Goal: Find specific page/section: Find specific page/section

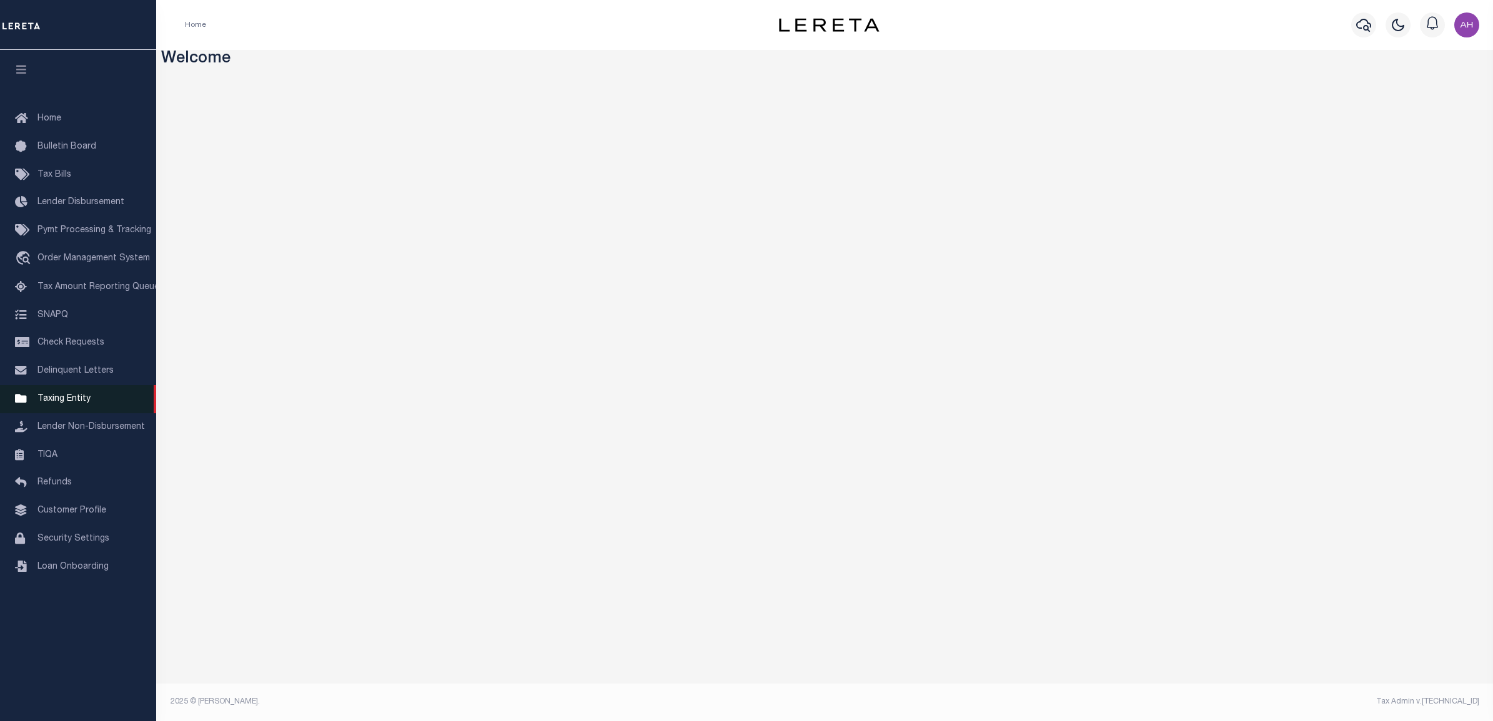
click at [88, 400] on link "Taxing Entity" at bounding box center [78, 399] width 156 height 28
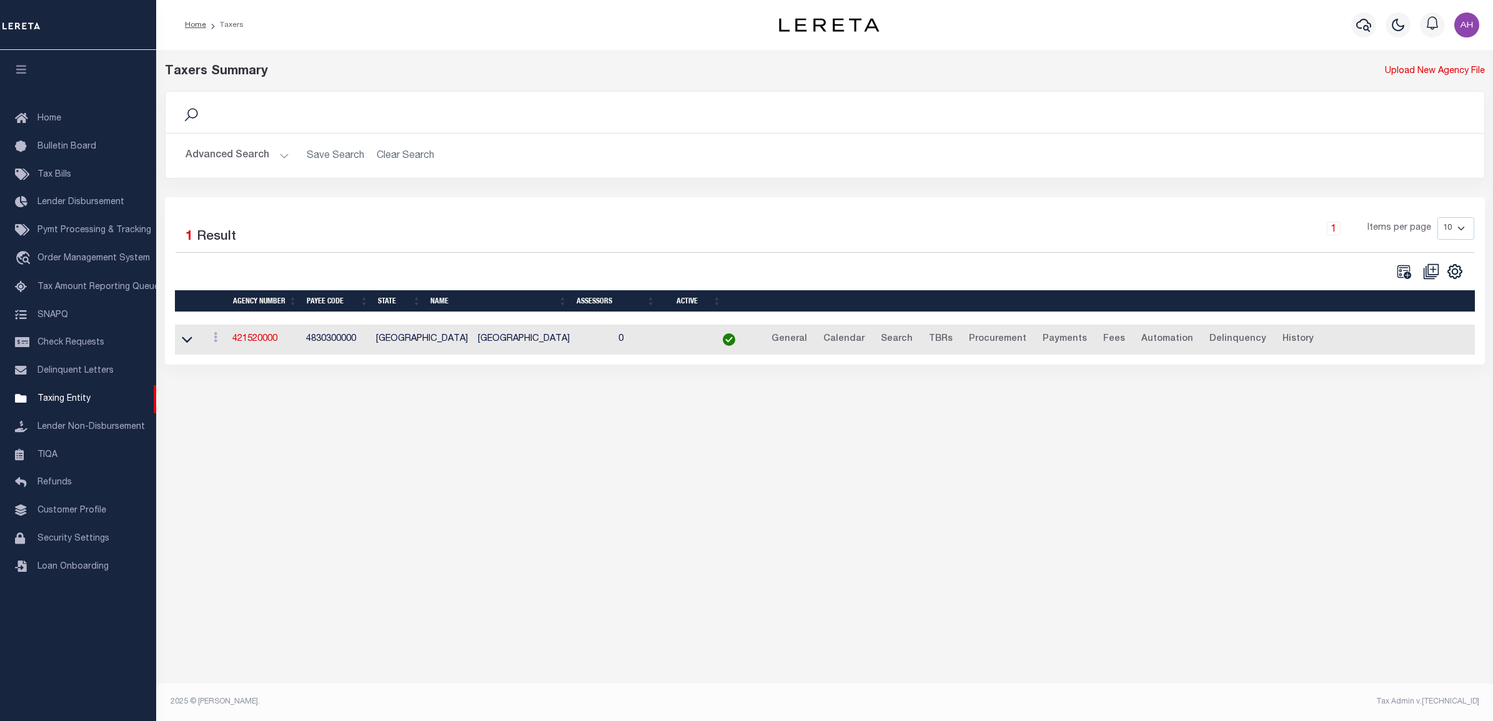
click at [269, 150] on button "Advanced Search" at bounding box center [237, 156] width 104 height 24
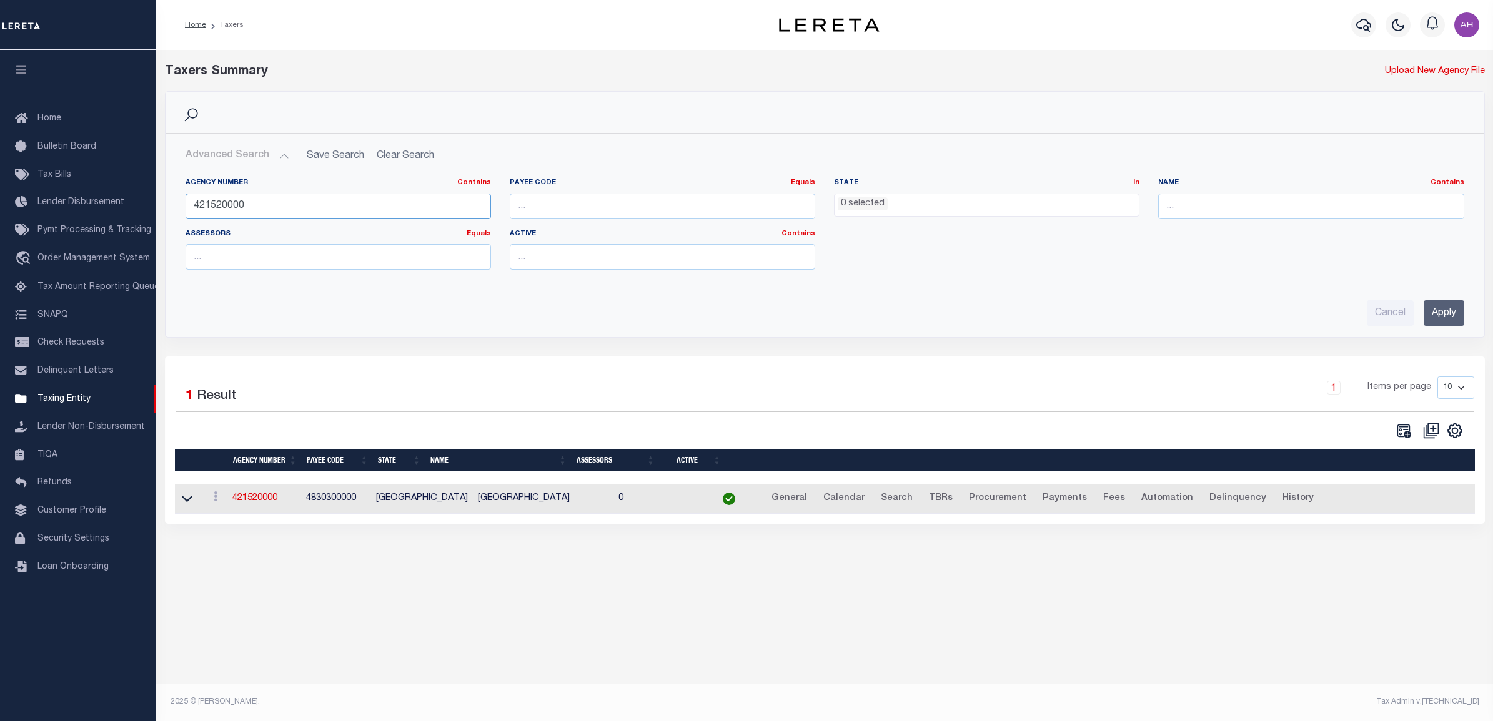
click at [237, 204] on input "421520000" at bounding box center [337, 207] width 305 height 26
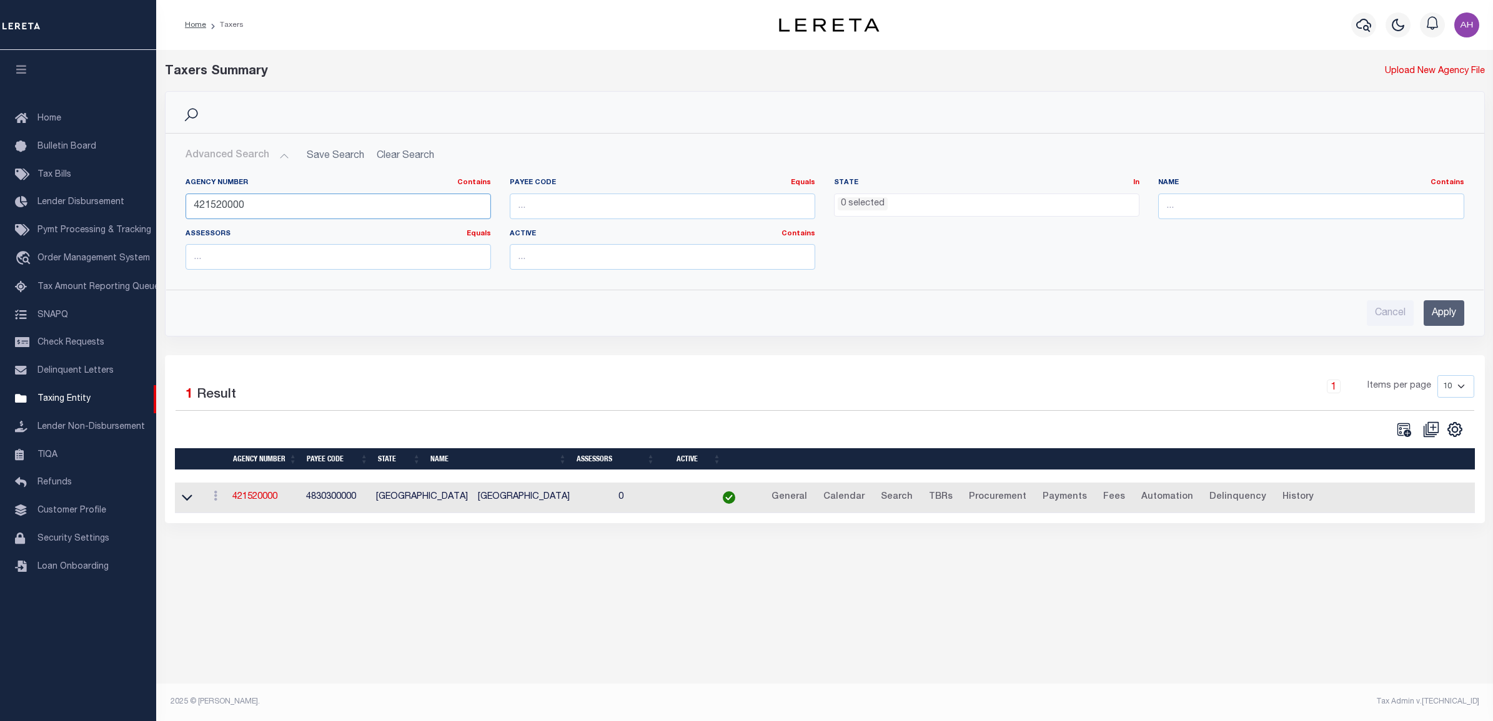
click at [237, 204] on input "421520000" at bounding box center [337, 207] width 305 height 26
paste input "0722001"
type input "420722001"
click at [1445, 320] on input "Apply" at bounding box center [1443, 313] width 41 height 26
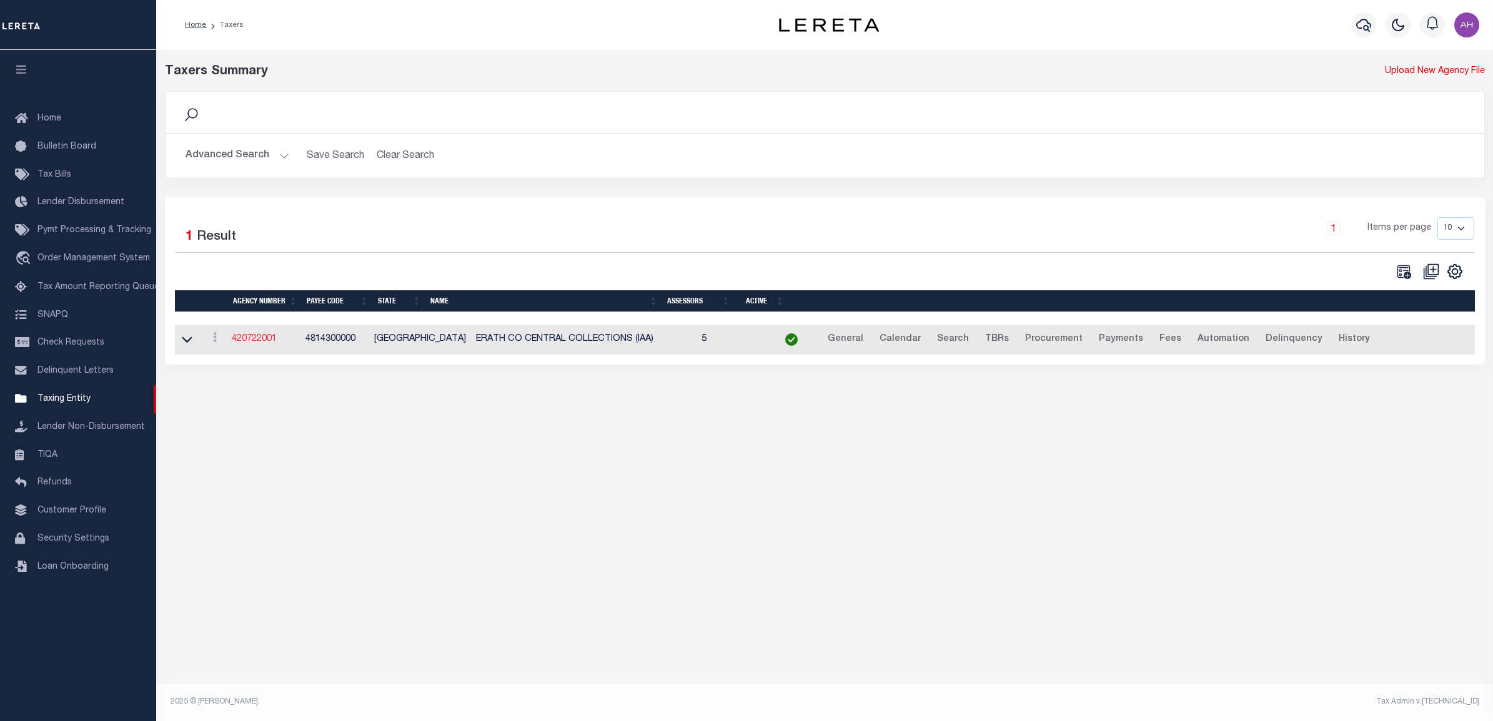
click at [269, 337] on link "420722001" at bounding box center [254, 339] width 45 height 9
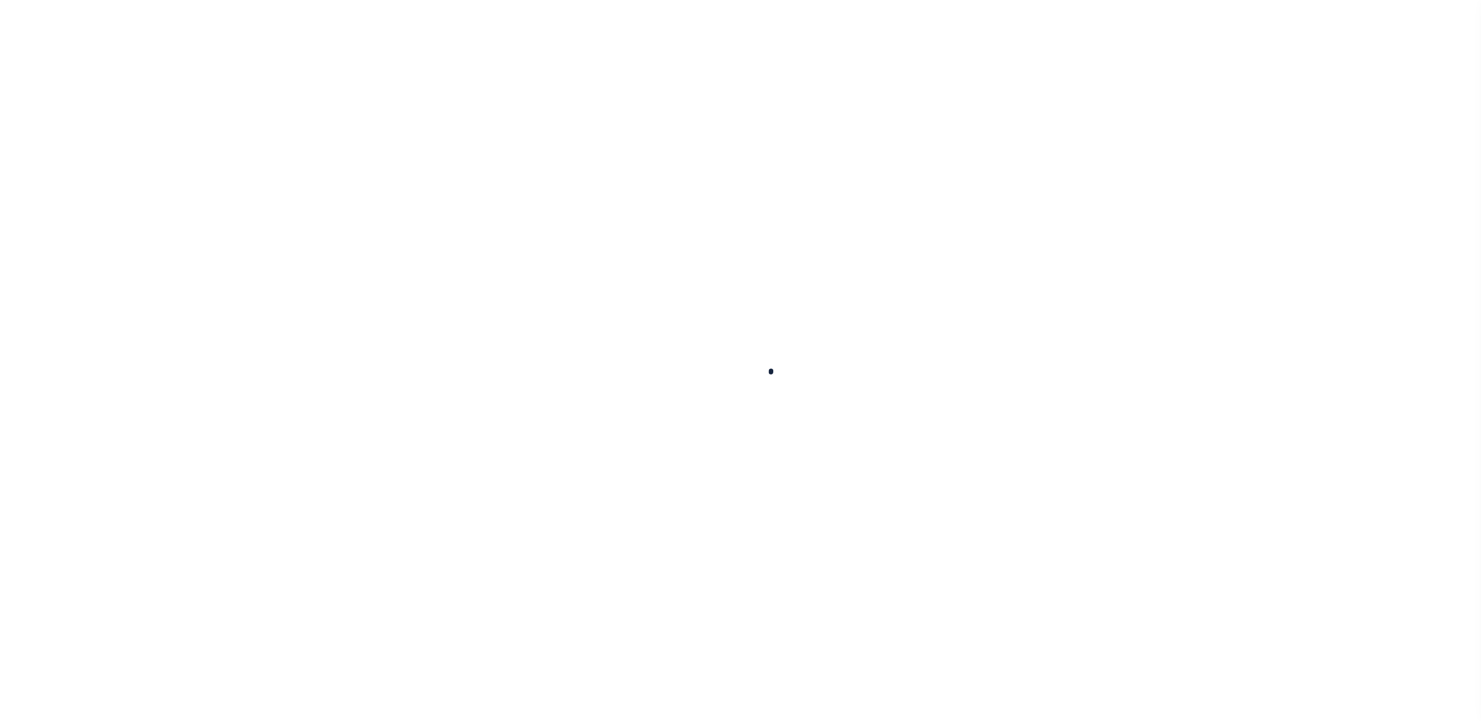
select select
checkbox input "false"
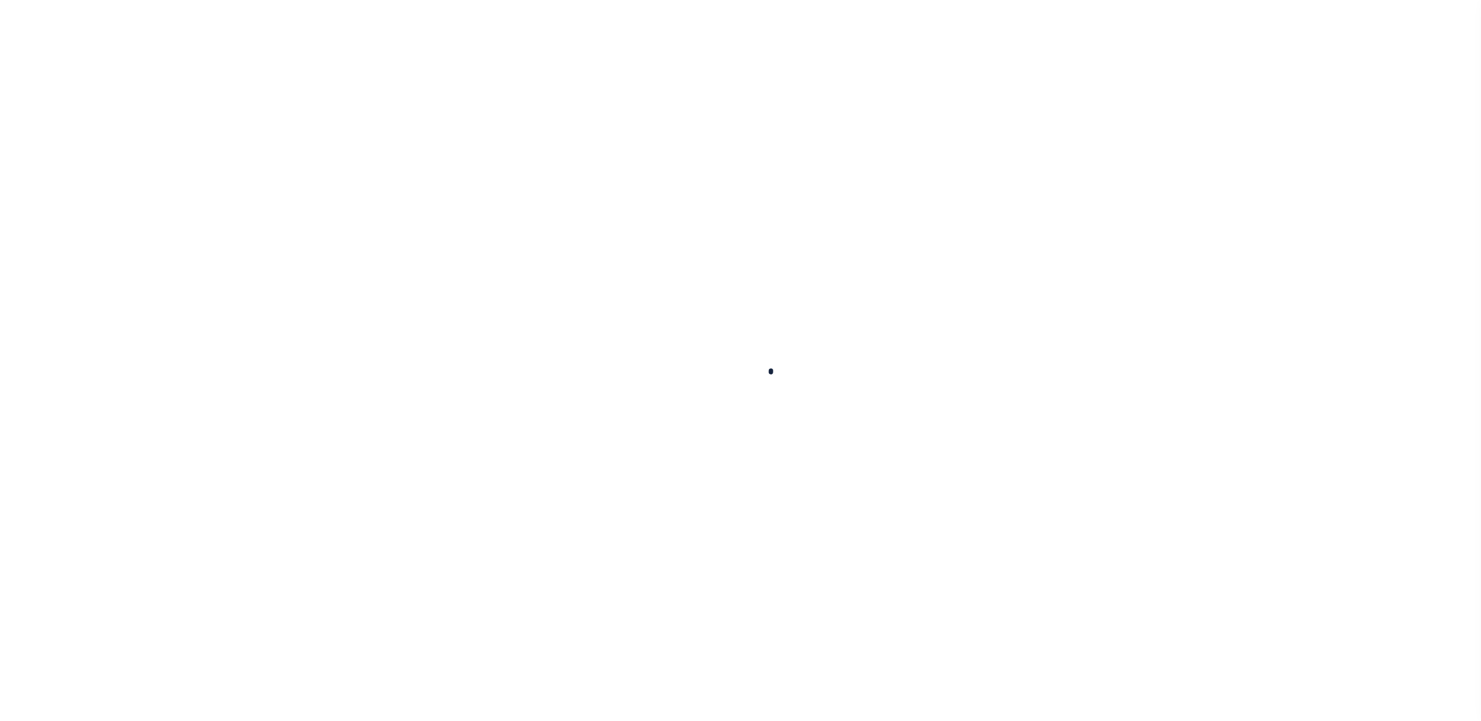
checkbox input "false"
type input "4814300000"
